Goal: Find specific fact: Find contact information

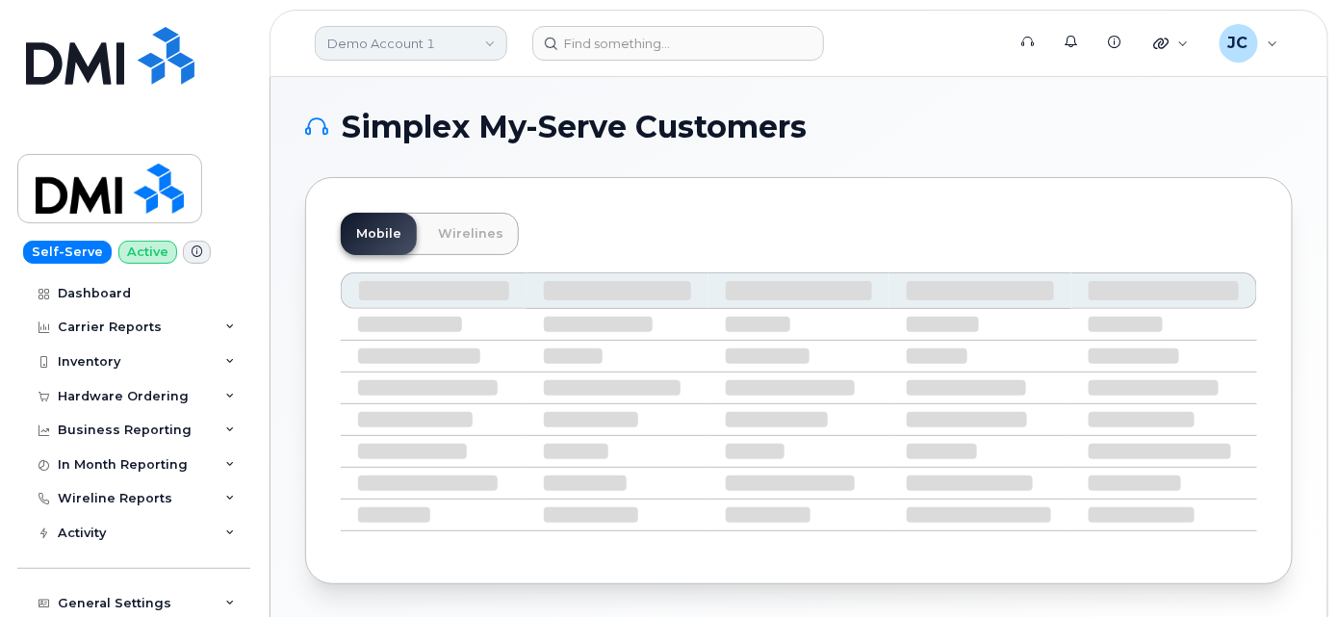
click at [396, 35] on link "Demo Account 1" at bounding box center [411, 43] width 193 height 35
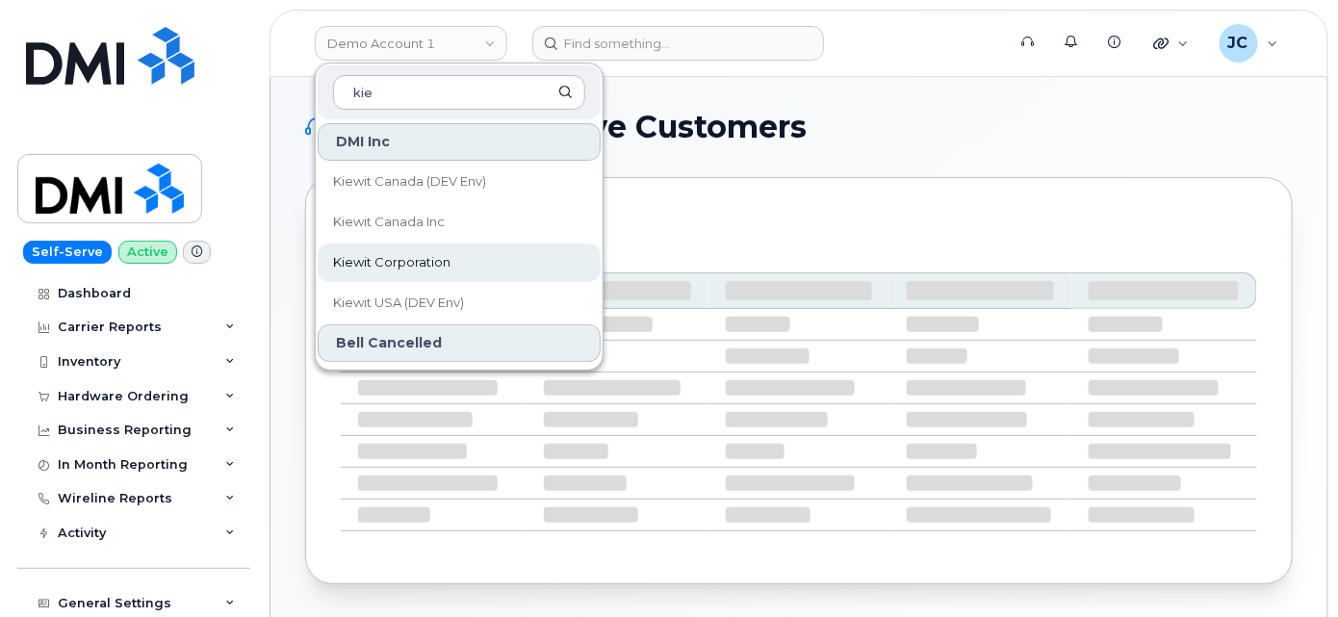
type input "kie"
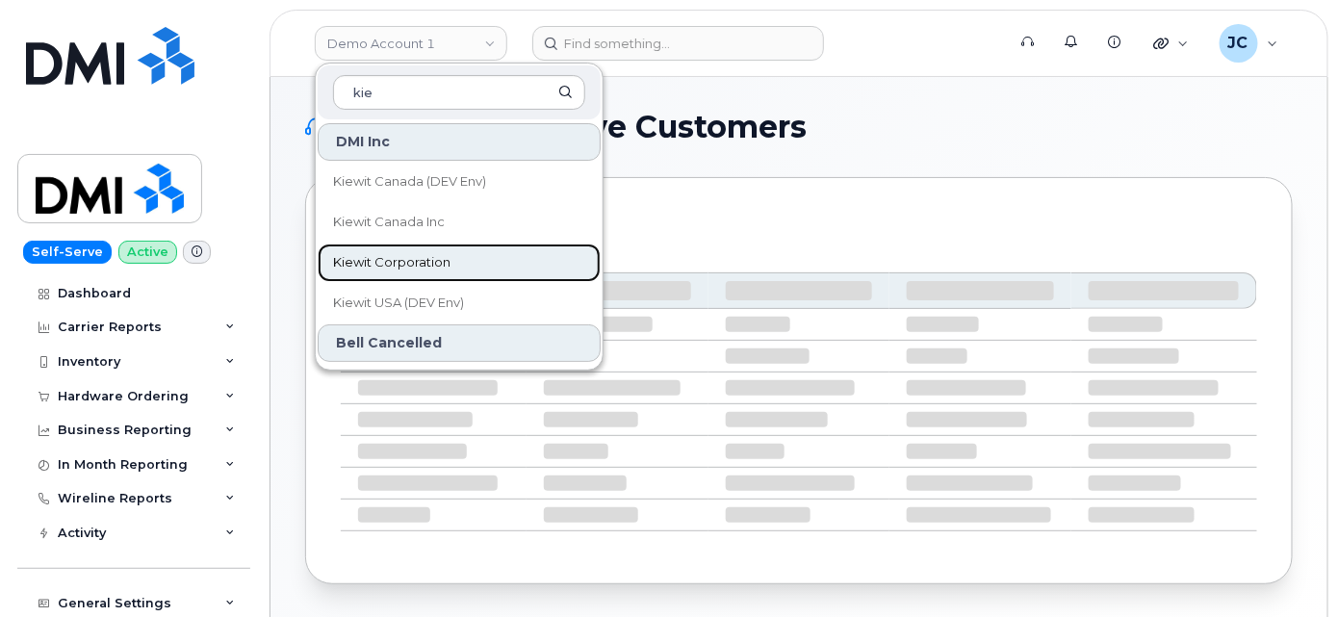
click at [419, 258] on span "Kiewit Corporation" at bounding box center [391, 262] width 117 height 19
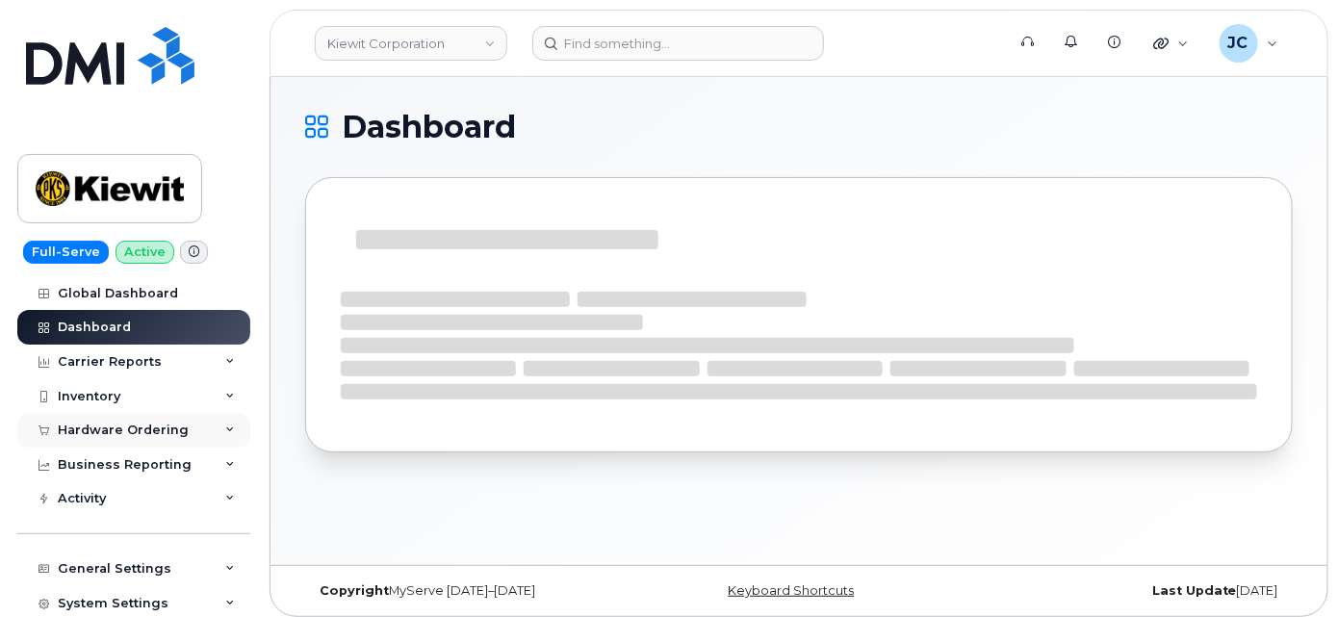
click at [230, 425] on div "Hardware Ordering" at bounding box center [133, 430] width 233 height 35
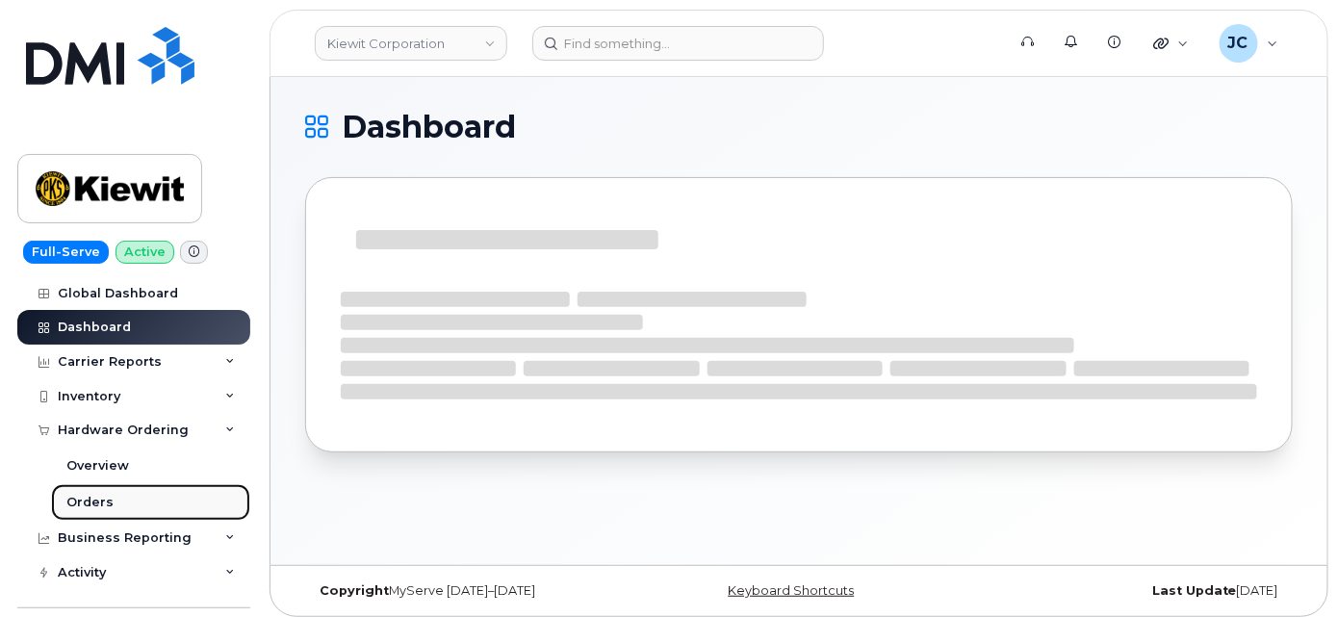
click at [96, 502] on div "Orders" at bounding box center [89, 502] width 47 height 17
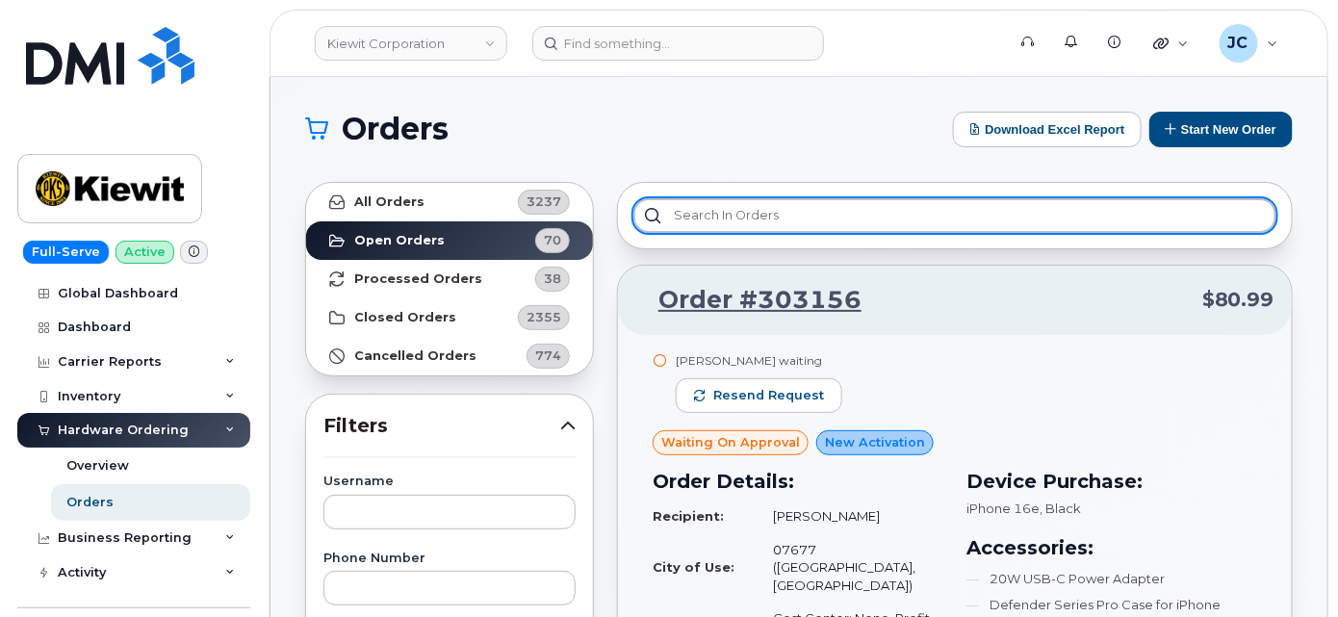
paste input "302217"
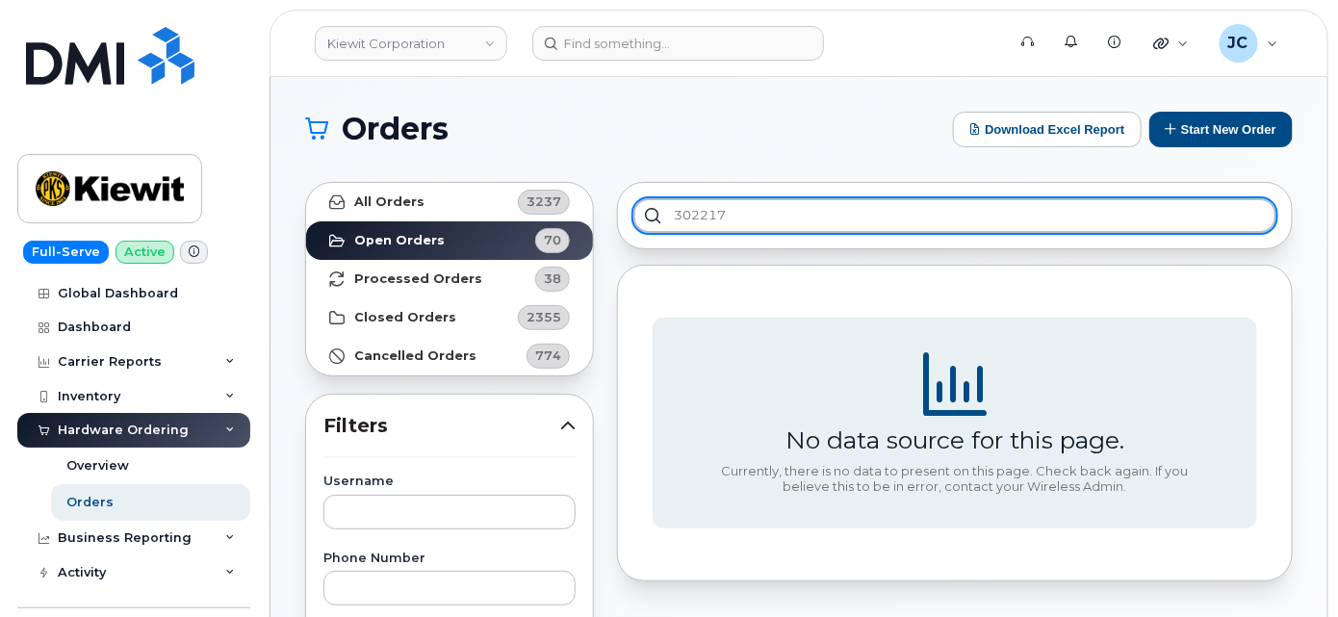
click at [673, 214] on input "302217" at bounding box center [954, 215] width 643 height 35
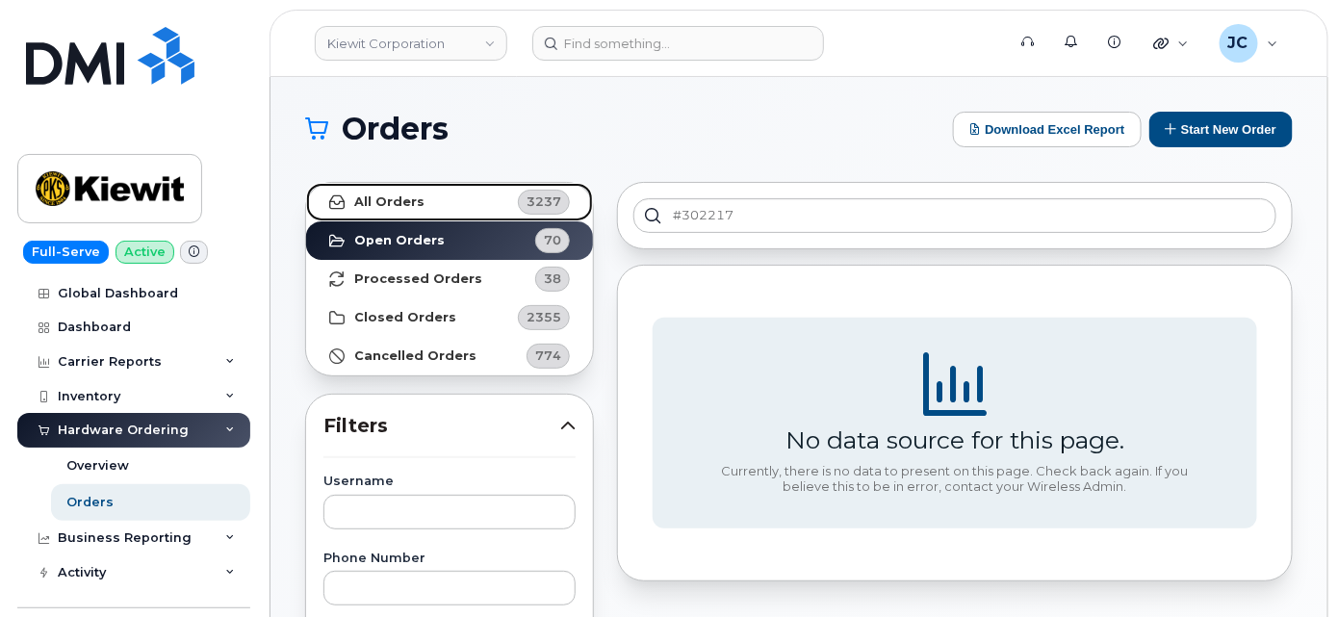
click at [437, 215] on link "All Orders 3237" at bounding box center [449, 202] width 287 height 39
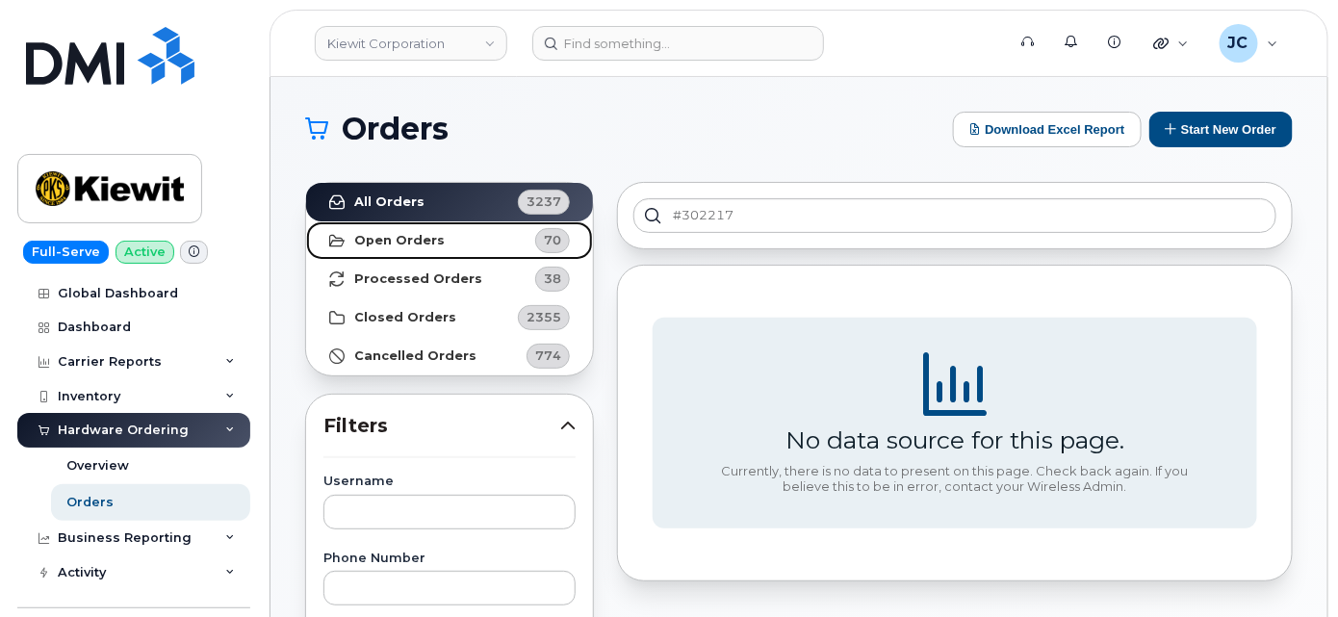
click at [425, 236] on strong "Open Orders" at bounding box center [399, 240] width 90 height 15
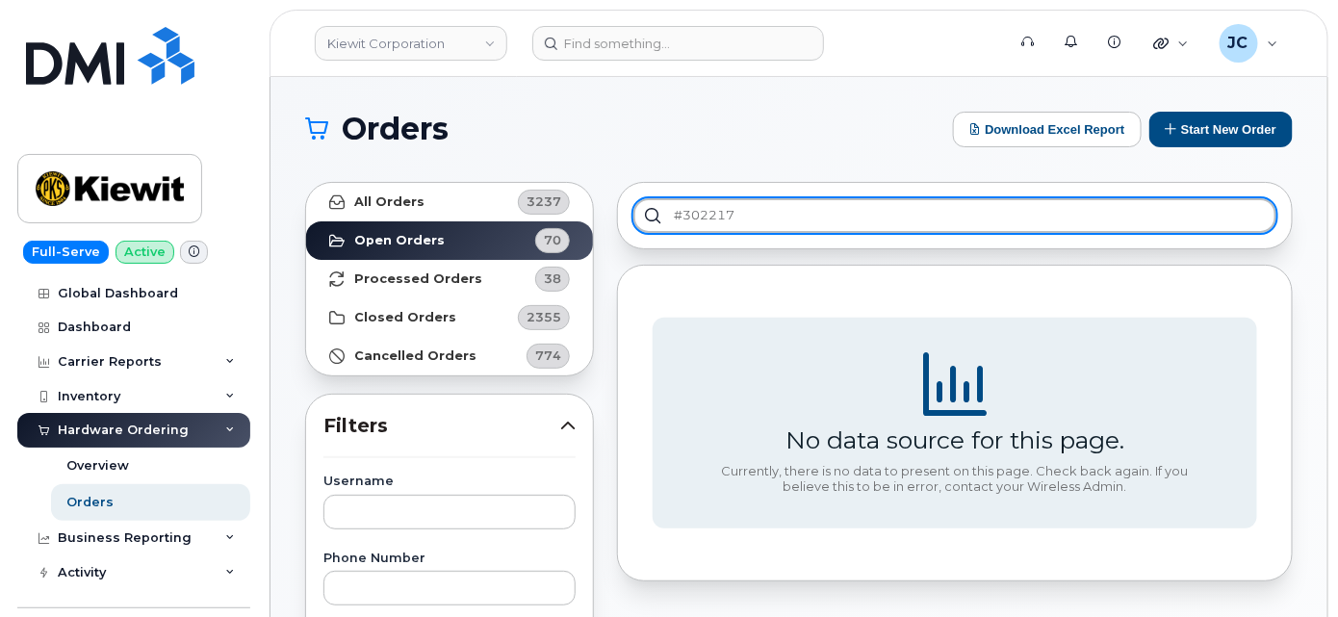
drag, startPoint x: 749, startPoint y: 212, endPoint x: 682, endPoint y: 213, distance: 66.4
click at [682, 213] on input "#302217" at bounding box center [954, 215] width 643 height 35
type input "#"
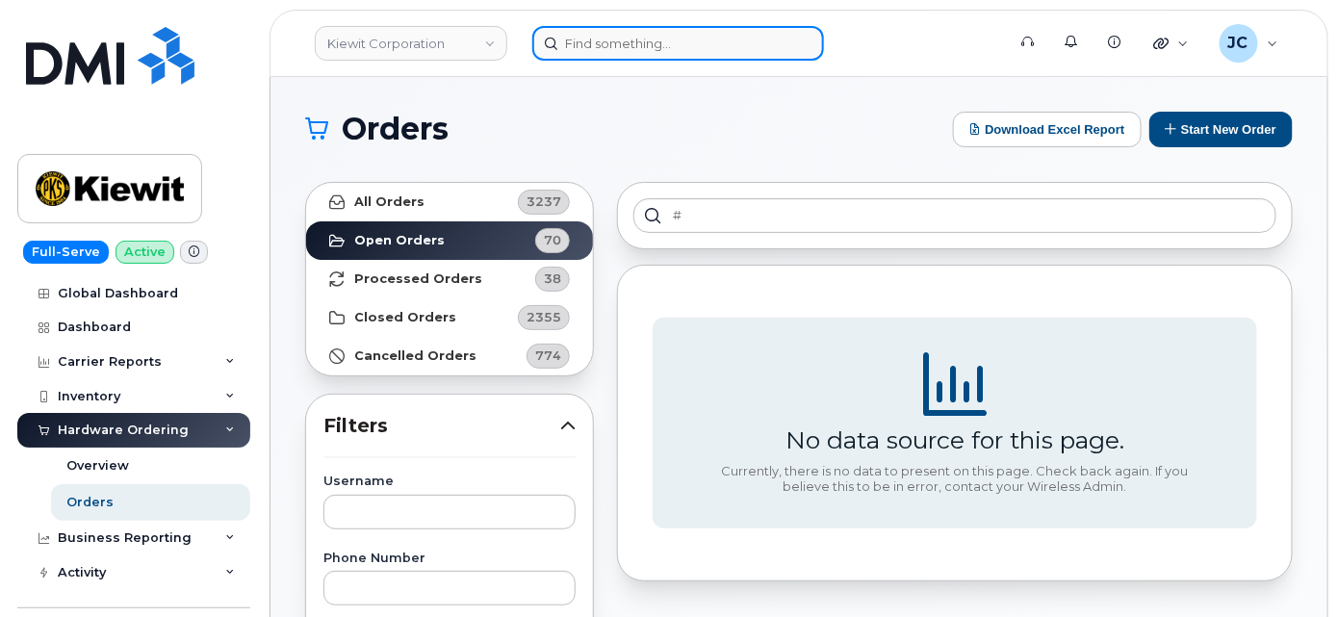
click at [618, 57] on input at bounding box center [678, 43] width 292 height 35
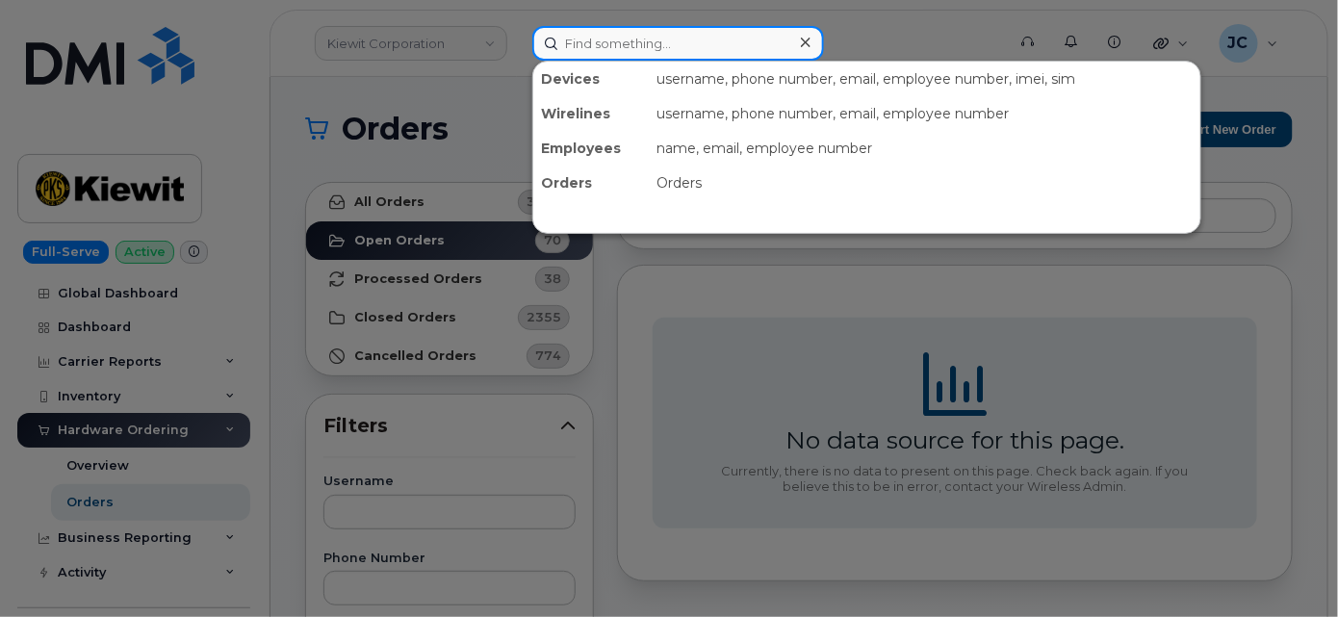
paste input "302217"
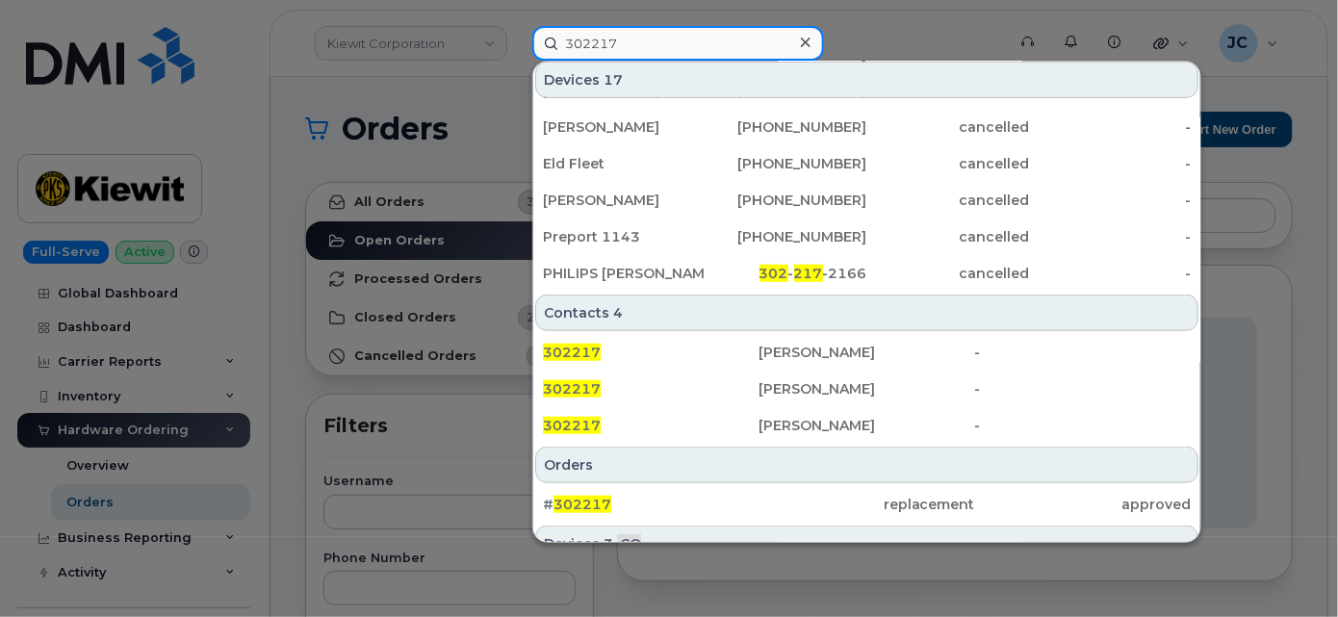
scroll to position [525, 0]
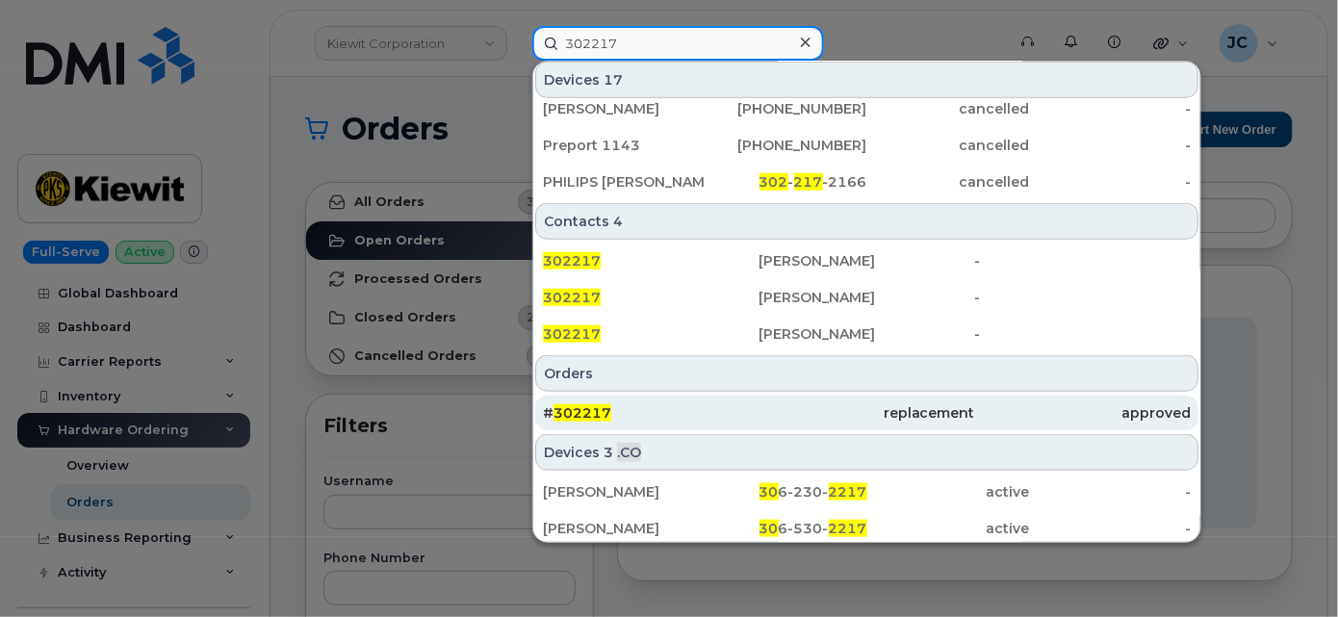
type input "302217"
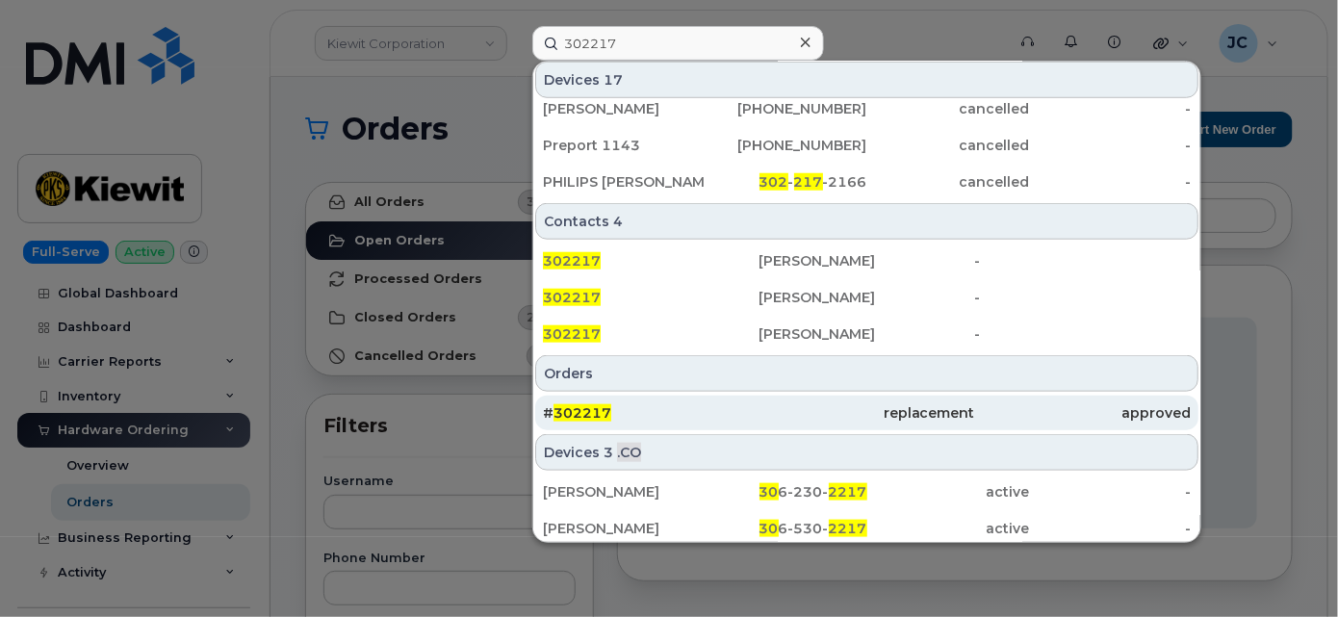
click at [584, 410] on span "302217" at bounding box center [582, 412] width 58 height 17
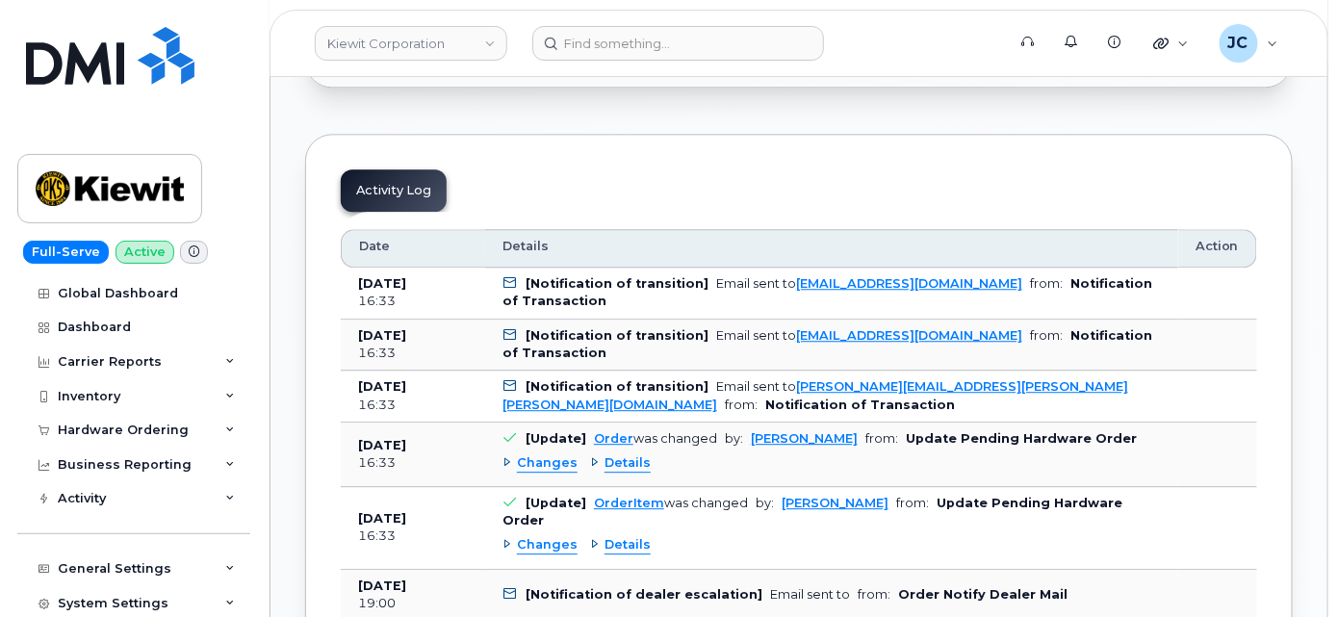
scroll to position [1575, 0]
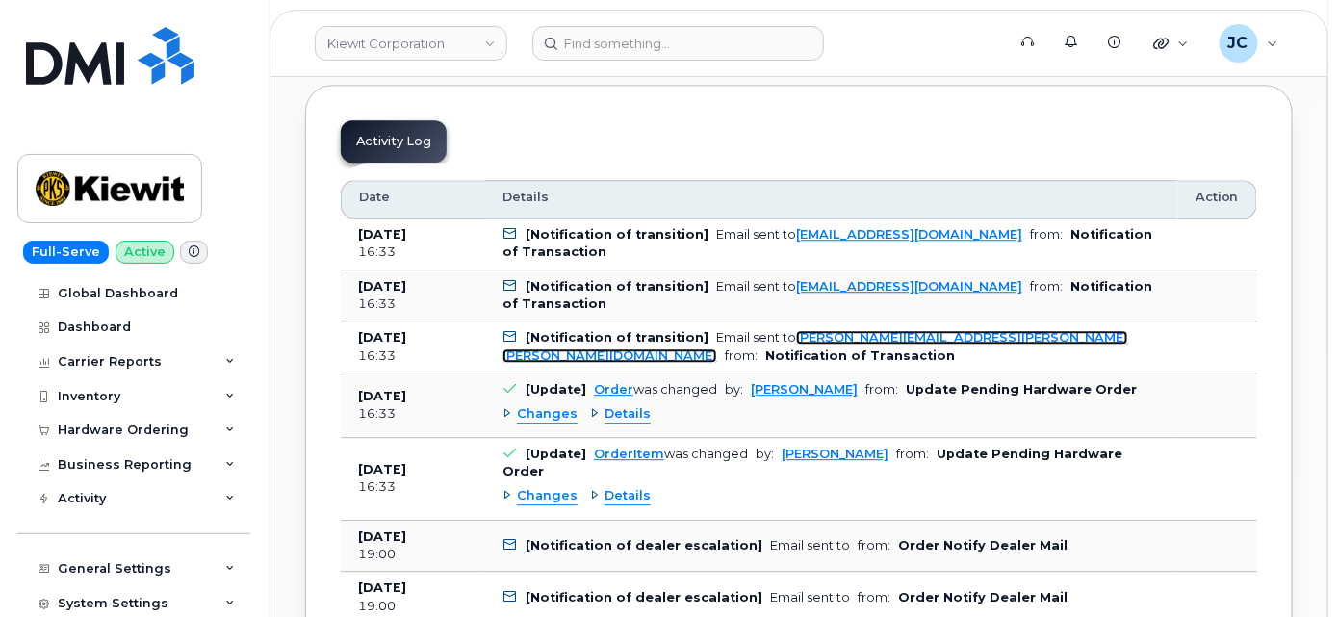
click at [880, 330] on link "[PERSON_NAME][EMAIL_ADDRESS][PERSON_NAME][PERSON_NAME][DOMAIN_NAME]" at bounding box center [815, 346] width 626 height 32
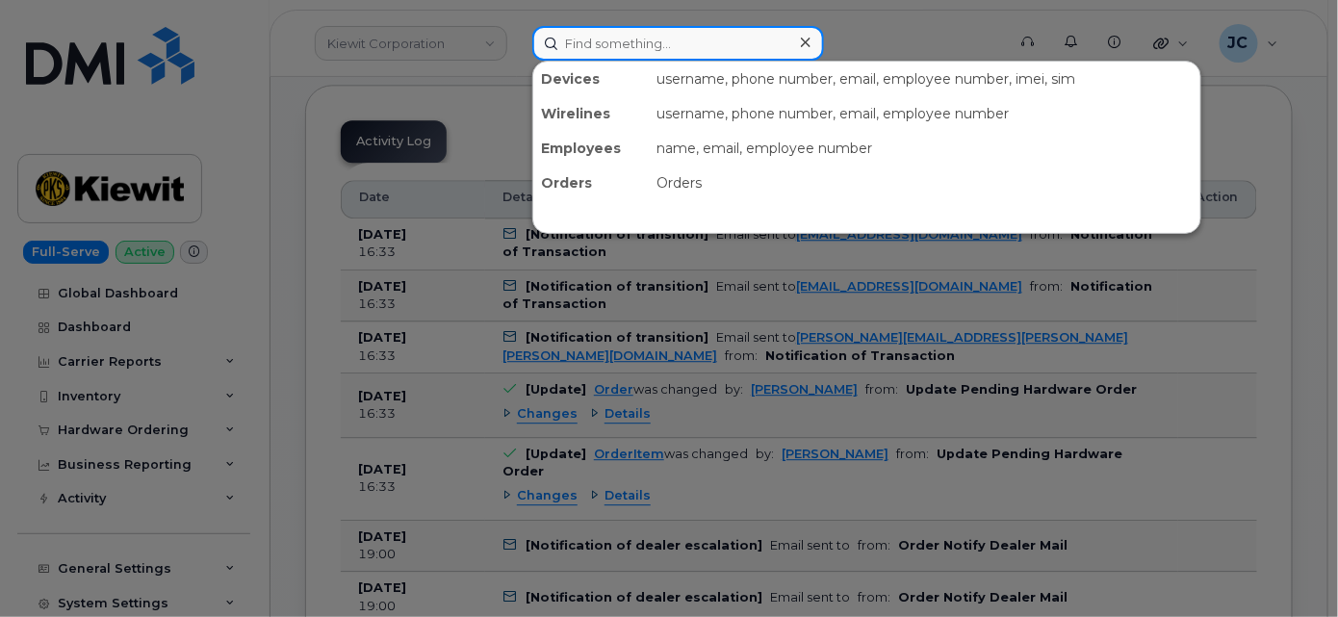
click at [585, 47] on input at bounding box center [678, 43] width 292 height 35
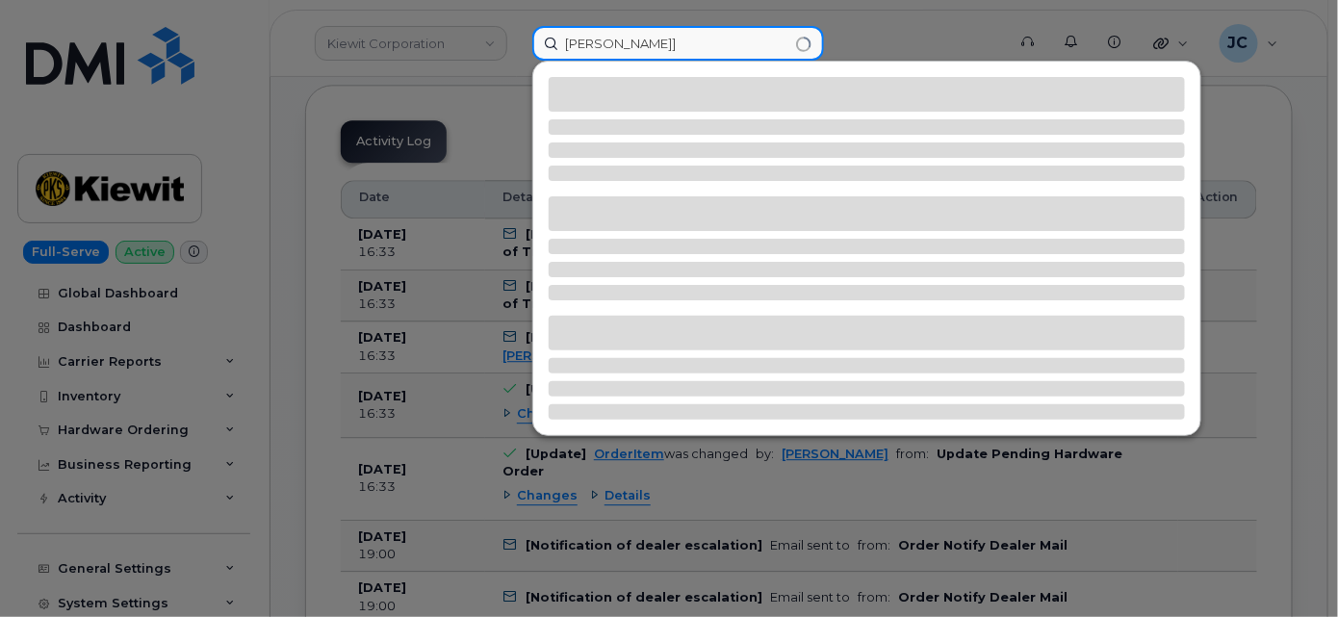
type input "stacia"
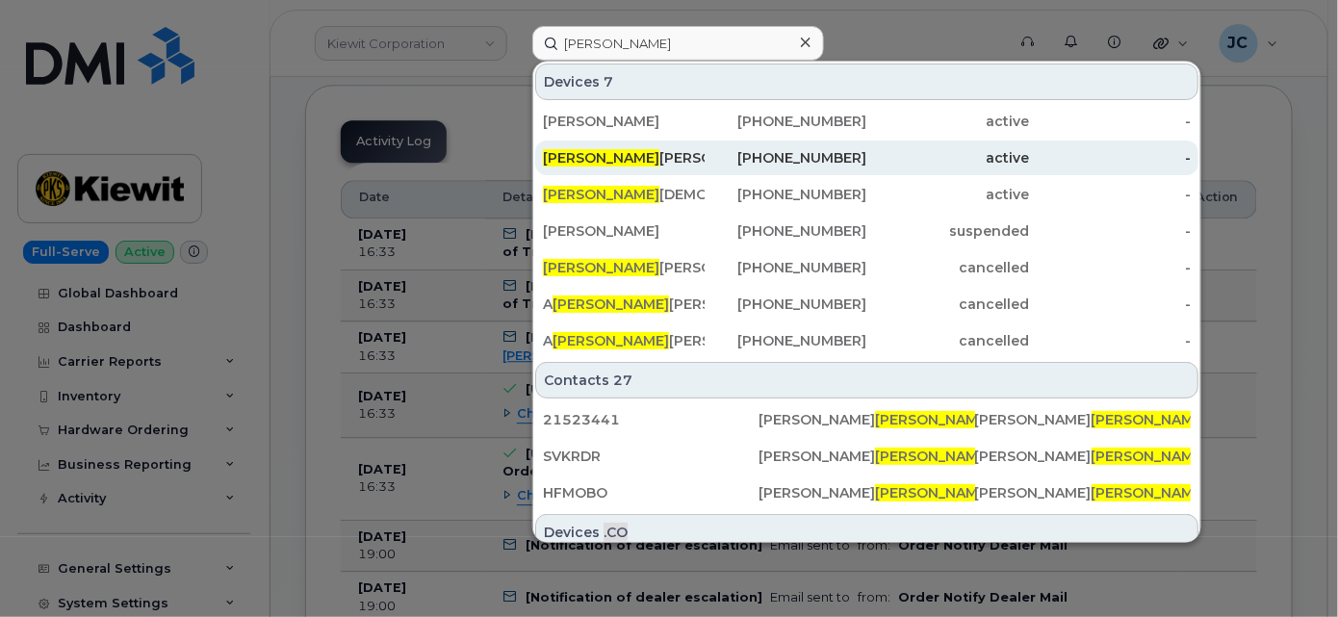
click at [826, 149] on div "201-832-7041" at bounding box center [786, 157] width 162 height 19
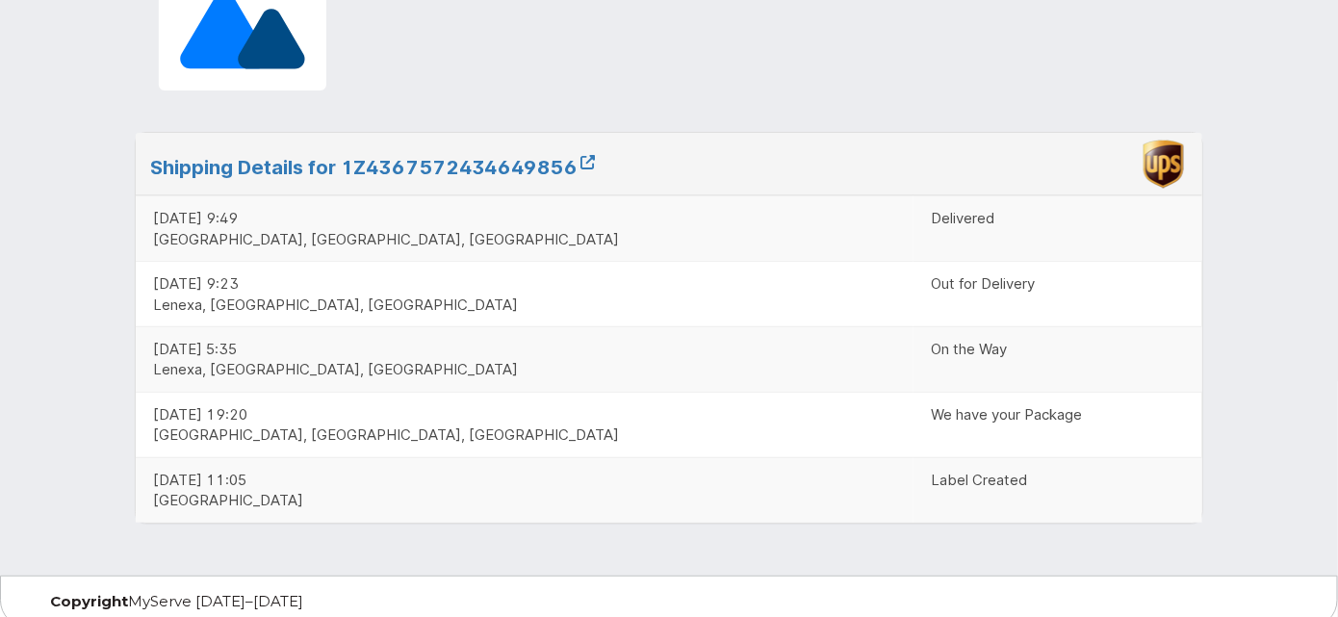
scroll to position [116, 0]
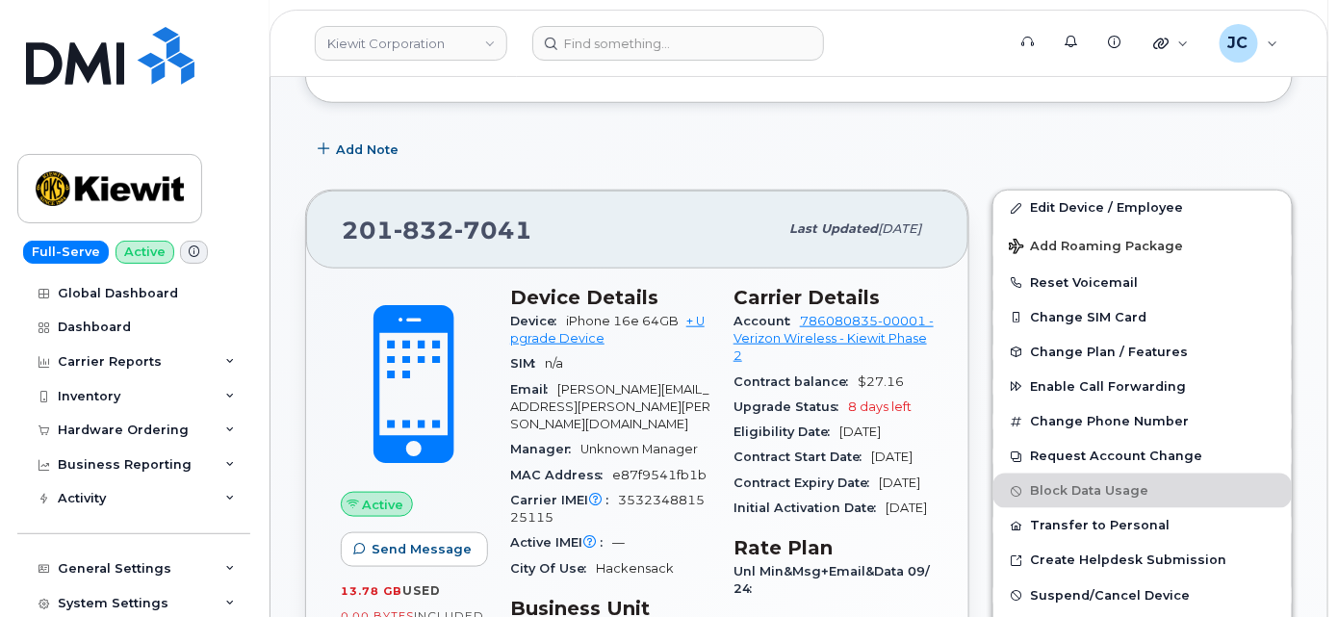
scroll to position [525, 0]
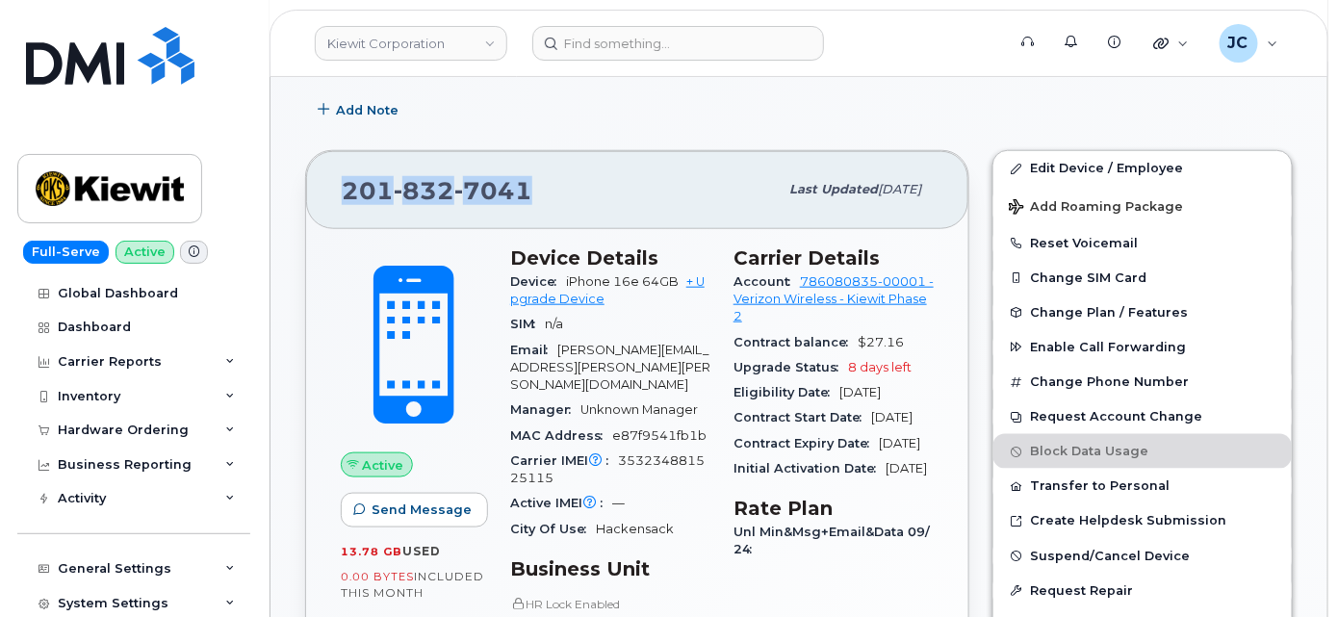
drag, startPoint x: 525, startPoint y: 179, endPoint x: 316, endPoint y: 195, distance: 209.5
click at [316, 195] on div "[PHONE_NUMBER] Last updated [DATE]" at bounding box center [637, 189] width 662 height 77
copy span "[PHONE_NUMBER]"
